Goal: Task Accomplishment & Management: Use online tool/utility

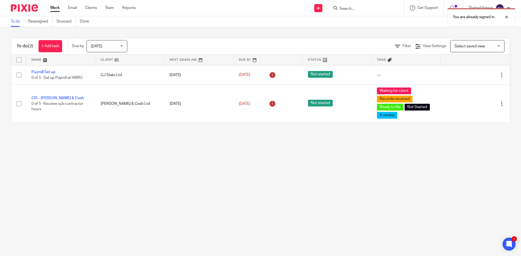
click at [209, 7] on div "You are already signed in." at bounding box center [387, 15] width 255 height 21
click at [209, 8] on div "You are already signed in." at bounding box center [387, 15] width 255 height 21
click at [209, 7] on div "You are already signed in." at bounding box center [387, 15] width 255 height 21
click at [209, 9] on div "You are already signed in." at bounding box center [387, 15] width 255 height 21
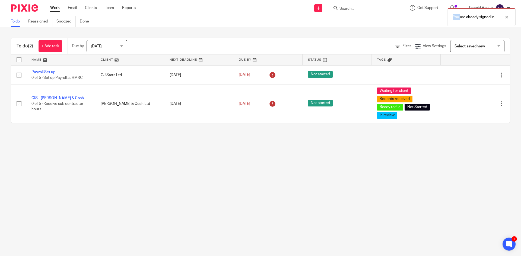
click at [209, 8] on div "You are already signed in." at bounding box center [387, 15] width 255 height 21
click at [209, 15] on div at bounding box center [502, 17] width 15 height 7
click at [209, 6] on form at bounding box center [368, 8] width 58 height 7
click at [209, 9] on input "Search" at bounding box center [363, 9] width 49 height 5
type input "natur"
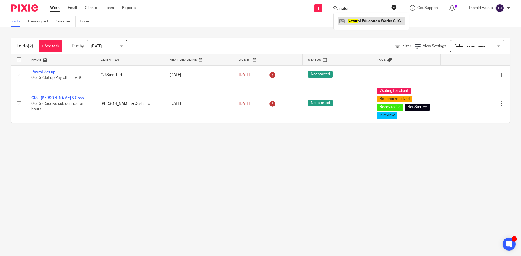
click at [209, 23] on link at bounding box center [371, 21] width 67 height 8
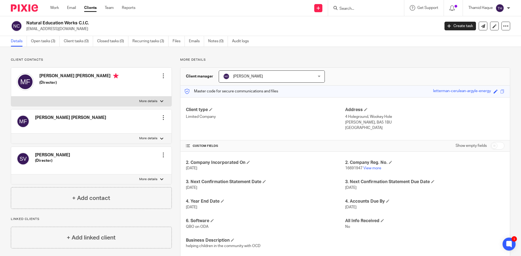
drag, startPoint x: 393, startPoint y: 116, endPoint x: 343, endPoint y: 118, distance: 49.9
click at [345, 118] on p "4 Holeground, Wookey Hole" at bounding box center [424, 116] width 159 height 5
copy p "4 Holeground, Wookey Hole"
drag, startPoint x: 74, startPoint y: 29, endPoint x: 26, endPoint y: 29, distance: 48.3
click at [26, 29] on div "Natural Education Works C.I.C. maf110650@gmail.com" at bounding box center [223, 25] width 425 height 11
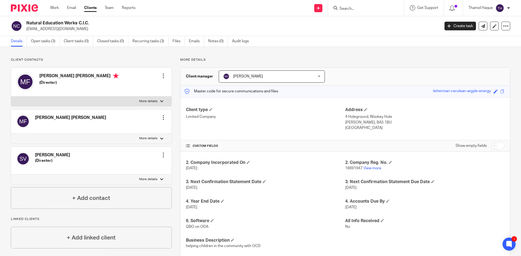
copy p "maf110650@gmail.com"
click at [358, 3] on div at bounding box center [366, 8] width 76 height 16
click at [352, 6] on form at bounding box center [368, 8] width 58 height 7
click at [350, 7] on input "Search" at bounding box center [363, 9] width 49 height 5
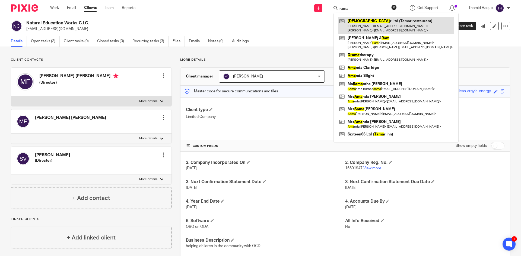
type input "rama"
click at [369, 20] on link at bounding box center [396, 25] width 116 height 17
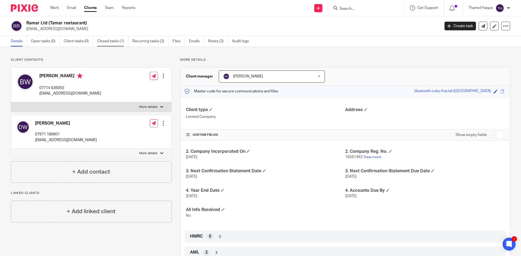
click at [113, 37] on link "Closed tasks (1)" at bounding box center [112, 41] width 31 height 11
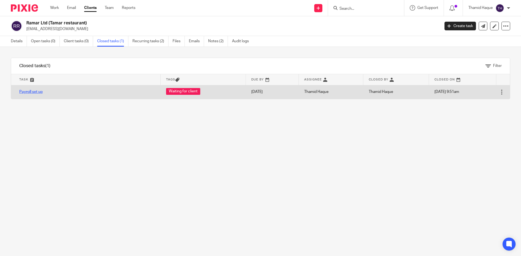
click at [29, 91] on link "Payroll set up" at bounding box center [30, 92] width 23 height 4
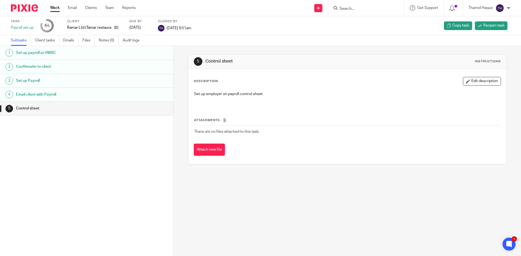
click at [64, 91] on h1 "Email client with Payroll" at bounding box center [66, 95] width 101 height 8
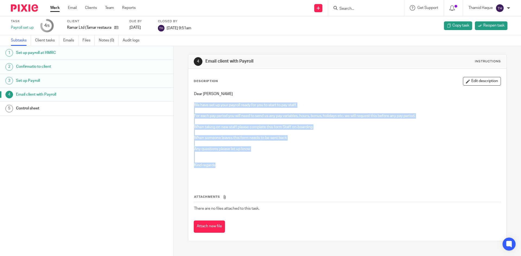
drag, startPoint x: 245, startPoint y: 166, endPoint x: 191, endPoint y: 102, distance: 83.5
click at [191, 102] on div "Dear [PERSON_NAME] We have set up your payroll ready for you to start to pay st…" at bounding box center [347, 136] width 312 height 95
copy div "We have set up your payroll ready for you to start to pay staff. For each pay p…"
